Goal: Find specific page/section: Find specific page/section

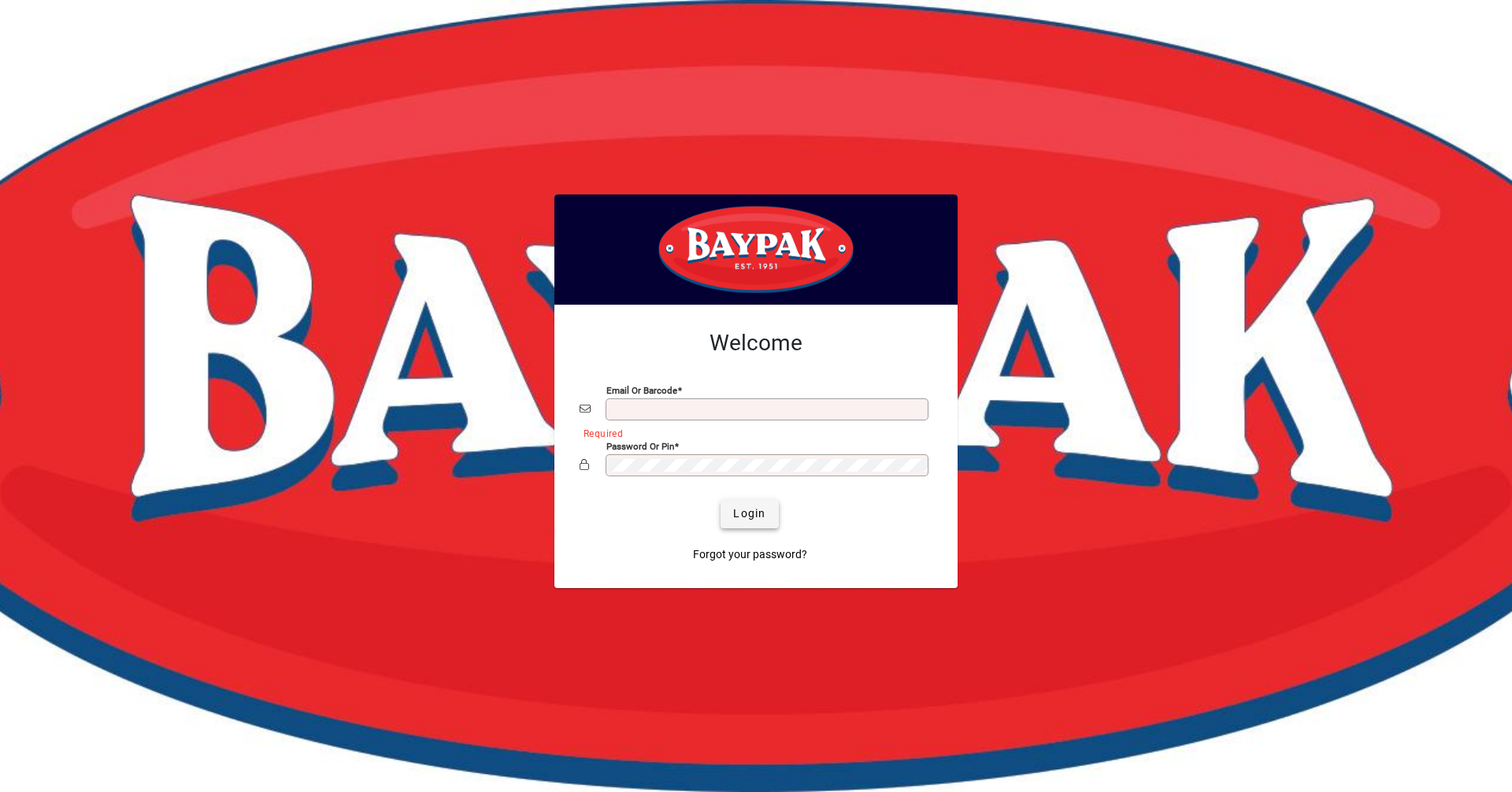
type input "**********"
click at [739, 510] on span "Login" at bounding box center [749, 514] width 32 height 17
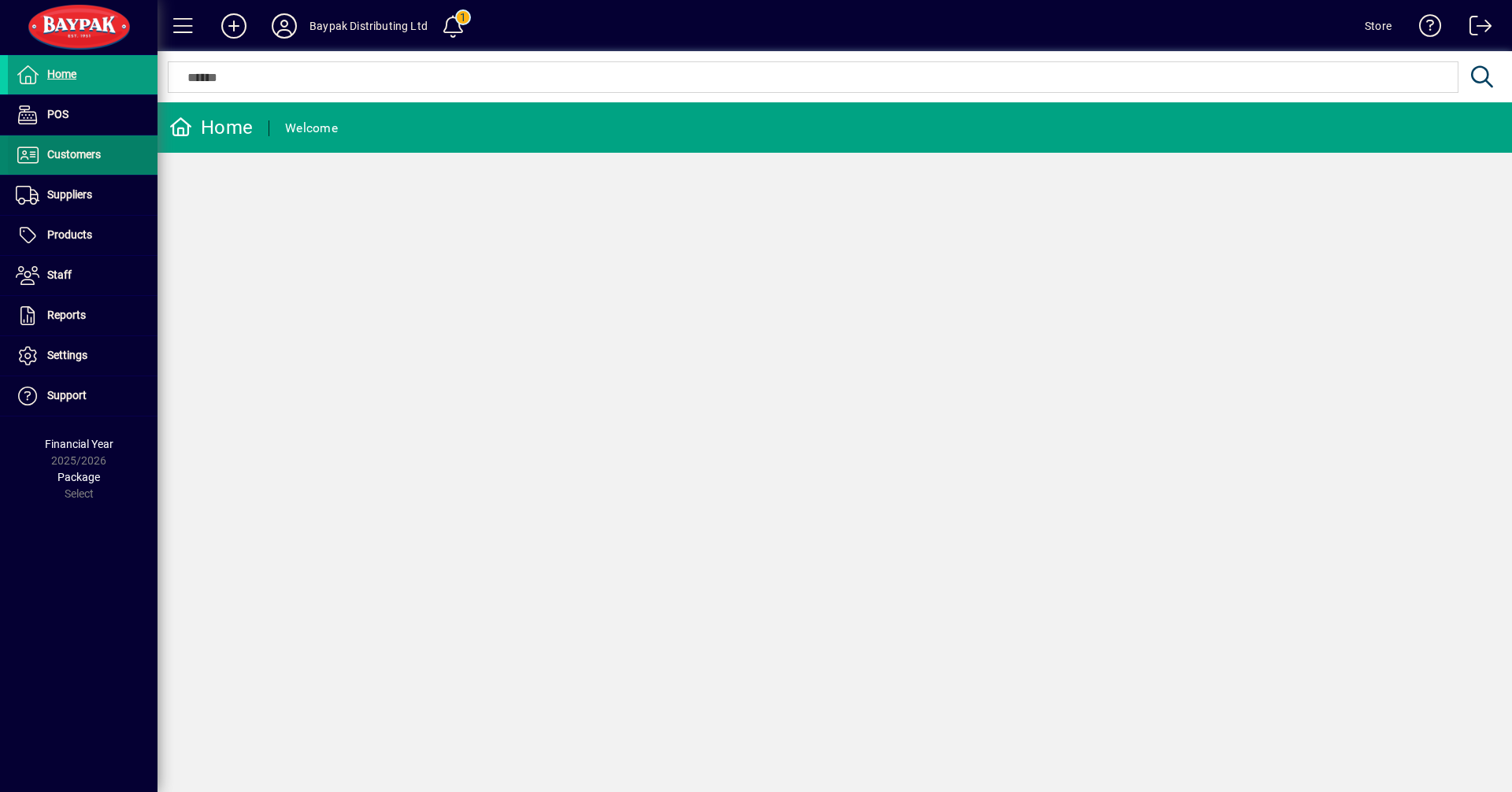
click at [53, 146] on span "Customers" at bounding box center [54, 155] width 93 height 19
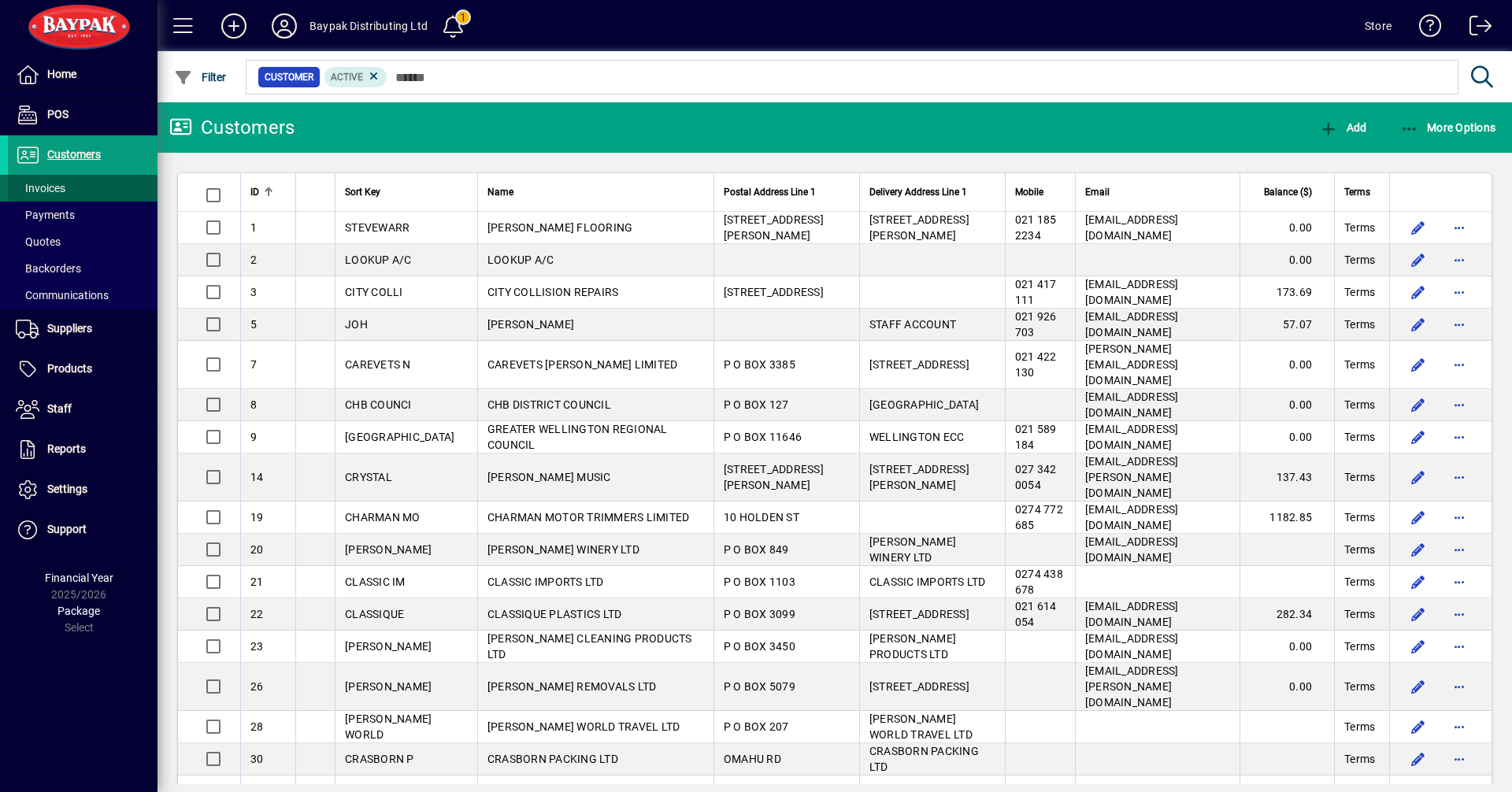
click at [47, 192] on span "Invoices" at bounding box center [41, 188] width 50 height 13
